Goal: Task Accomplishment & Management: Manage account settings

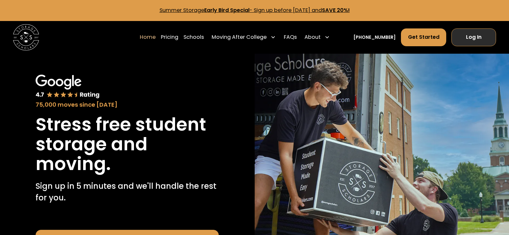
click at [475, 37] on link "Log In" at bounding box center [473, 37] width 45 height 18
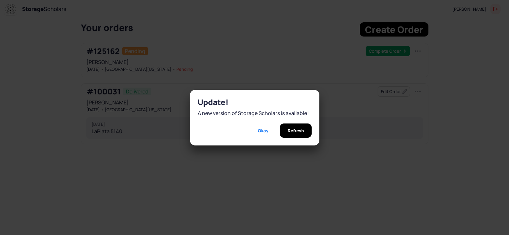
click at [258, 133] on span "Okay" at bounding box center [263, 131] width 10 height 14
